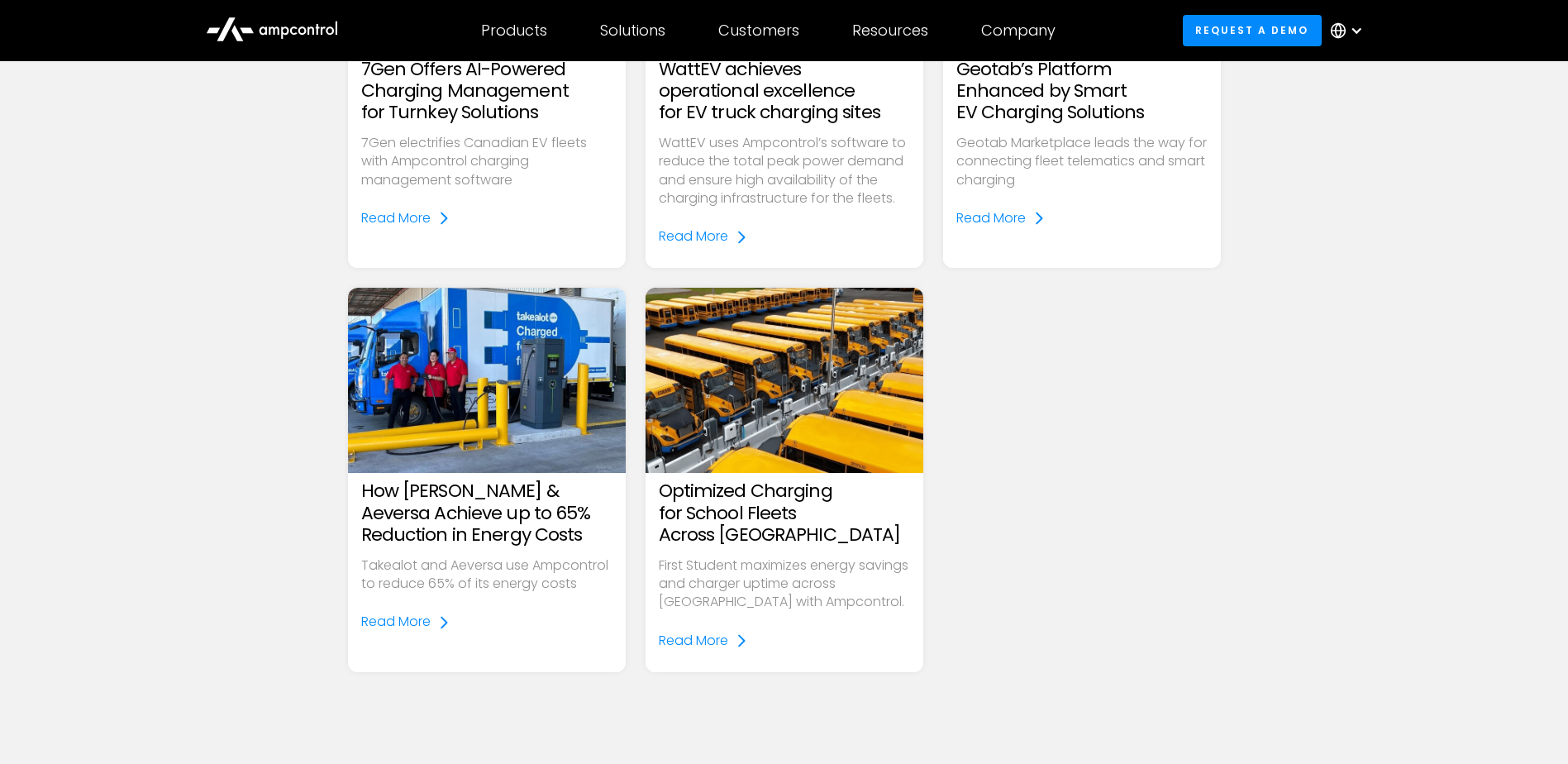
scroll to position [827, 0]
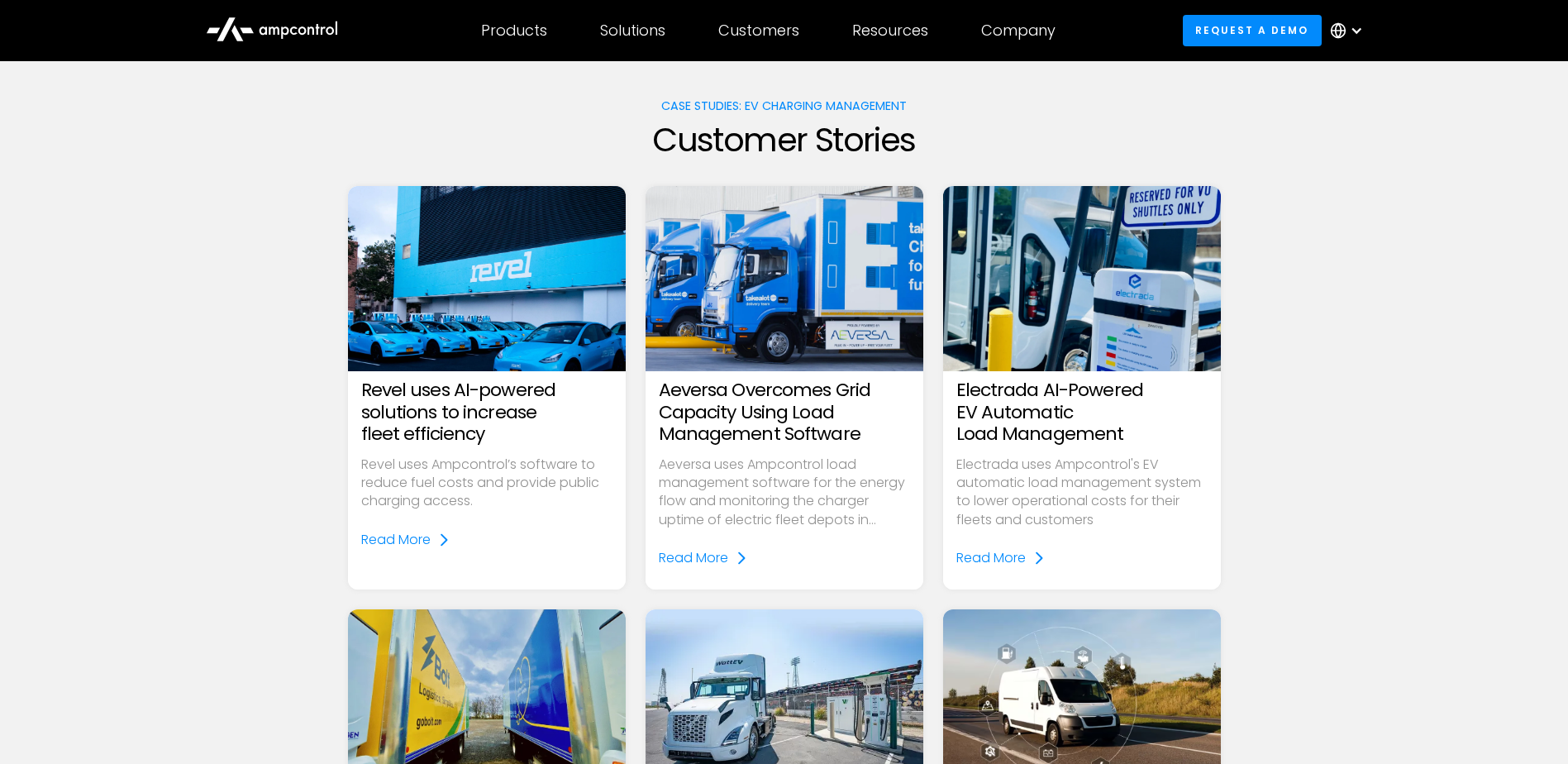
scroll to position [0, 0]
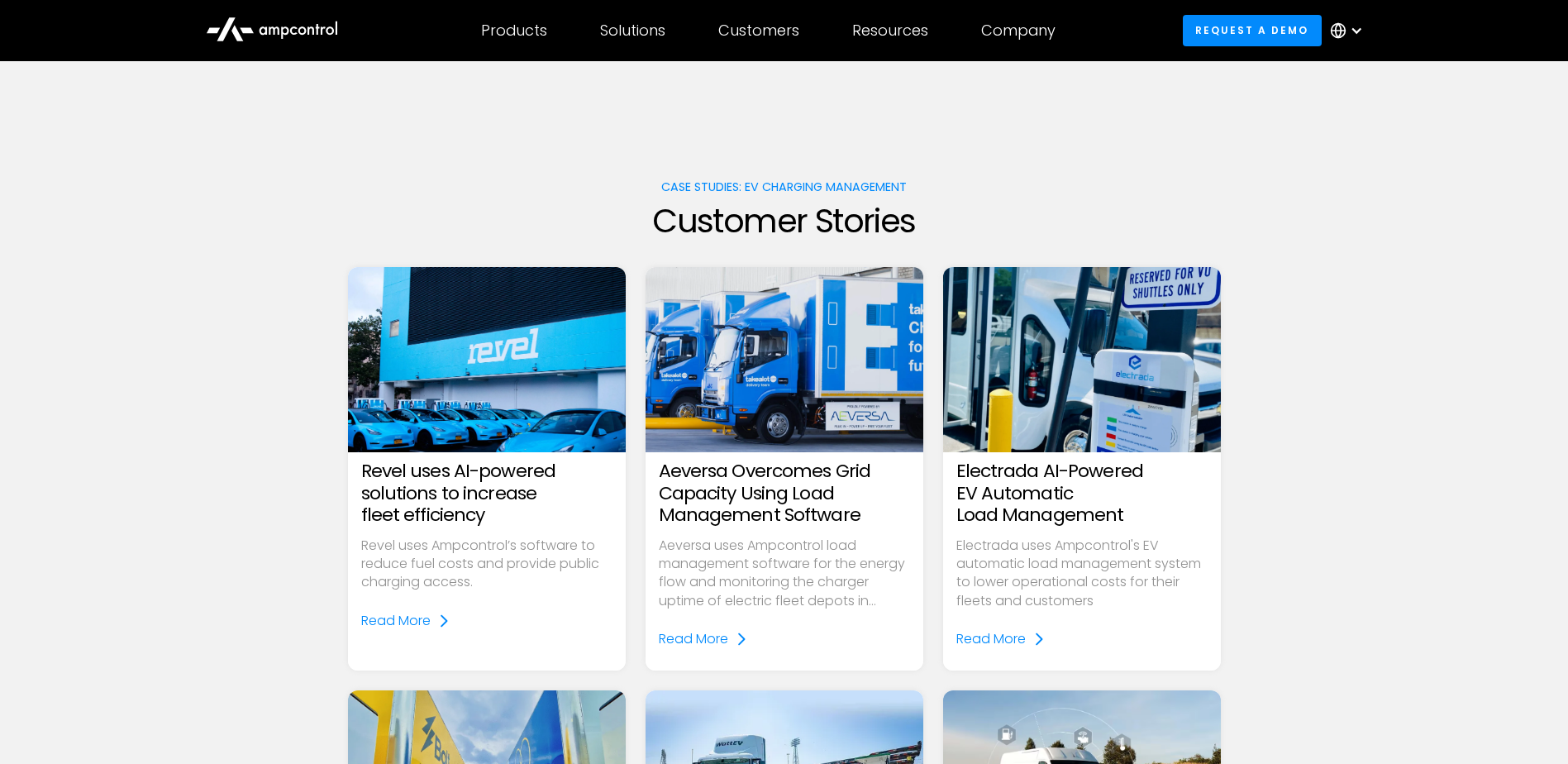
click at [441, 502] on h3 "Revel uses AI-powered solutions to increase fleet efficiency" at bounding box center [487, 493] width 251 height 65
click at [498, 377] on img at bounding box center [486, 360] width 319 height 213
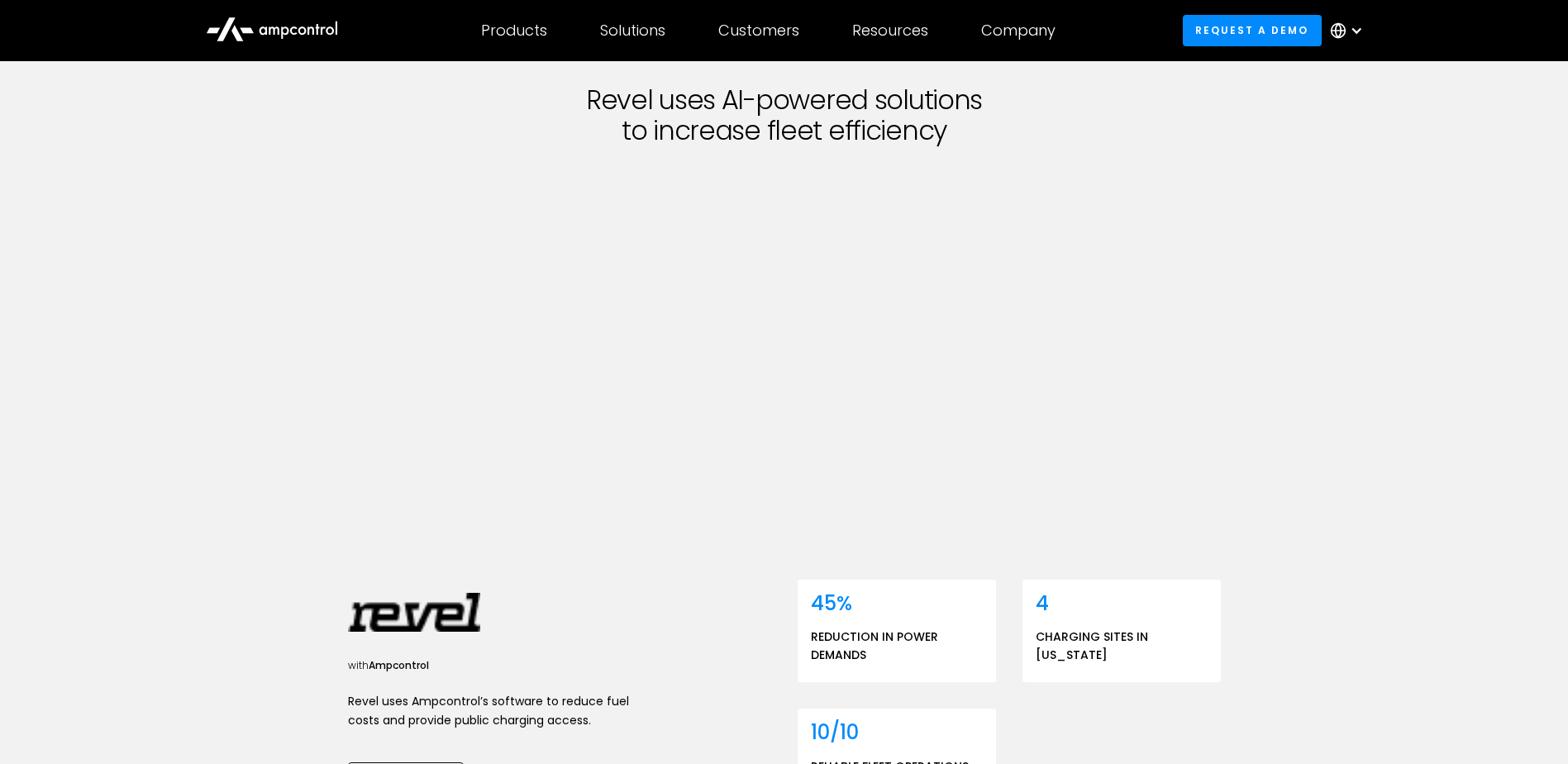
scroll to position [248, 0]
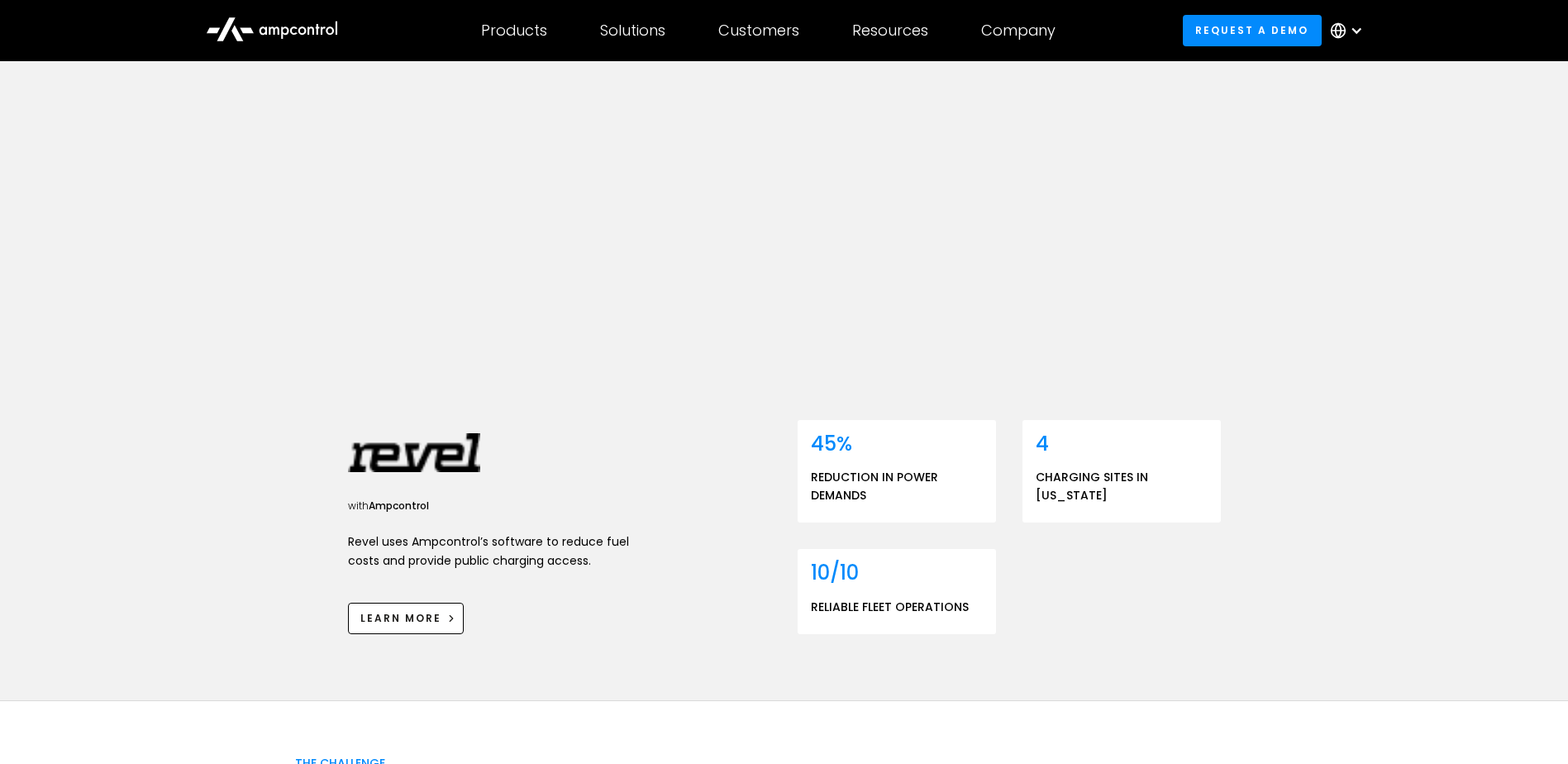
click at [1353, 543] on div "Revel uses AI-powered solutions to increase fleet efficiency with Ampcontrol Re…" at bounding box center [784, 256] width 1568 height 887
drag, startPoint x: 1489, startPoint y: 359, endPoint x: 1480, endPoint y: 358, distance: 9.1
click at [1487, 359] on div "Revel uses AI-powered solutions to increase fleet efficiency with Ampcontrol Re…" at bounding box center [784, 256] width 1568 height 887
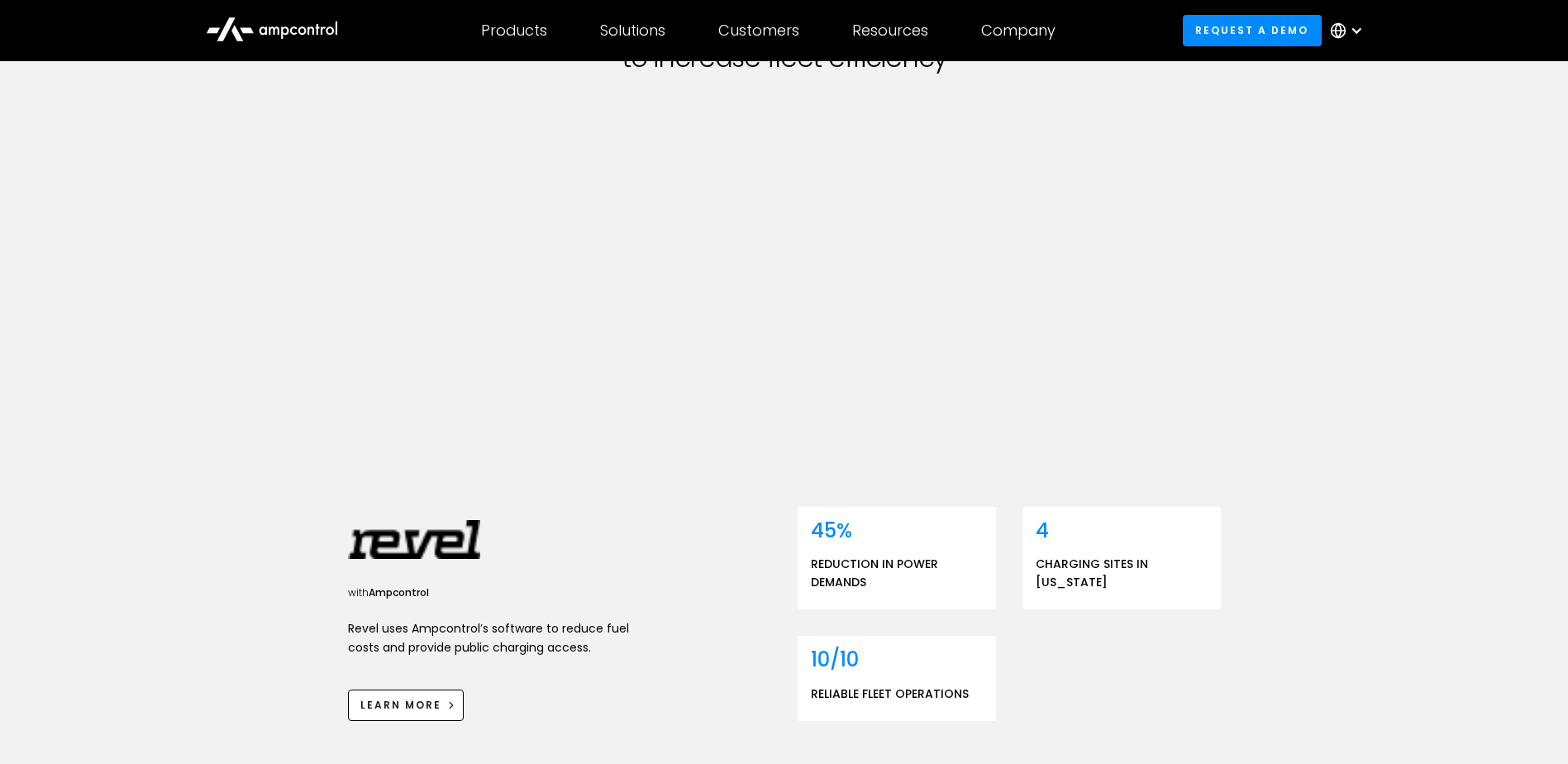
scroll to position [0, 0]
